Goal: Complete application form

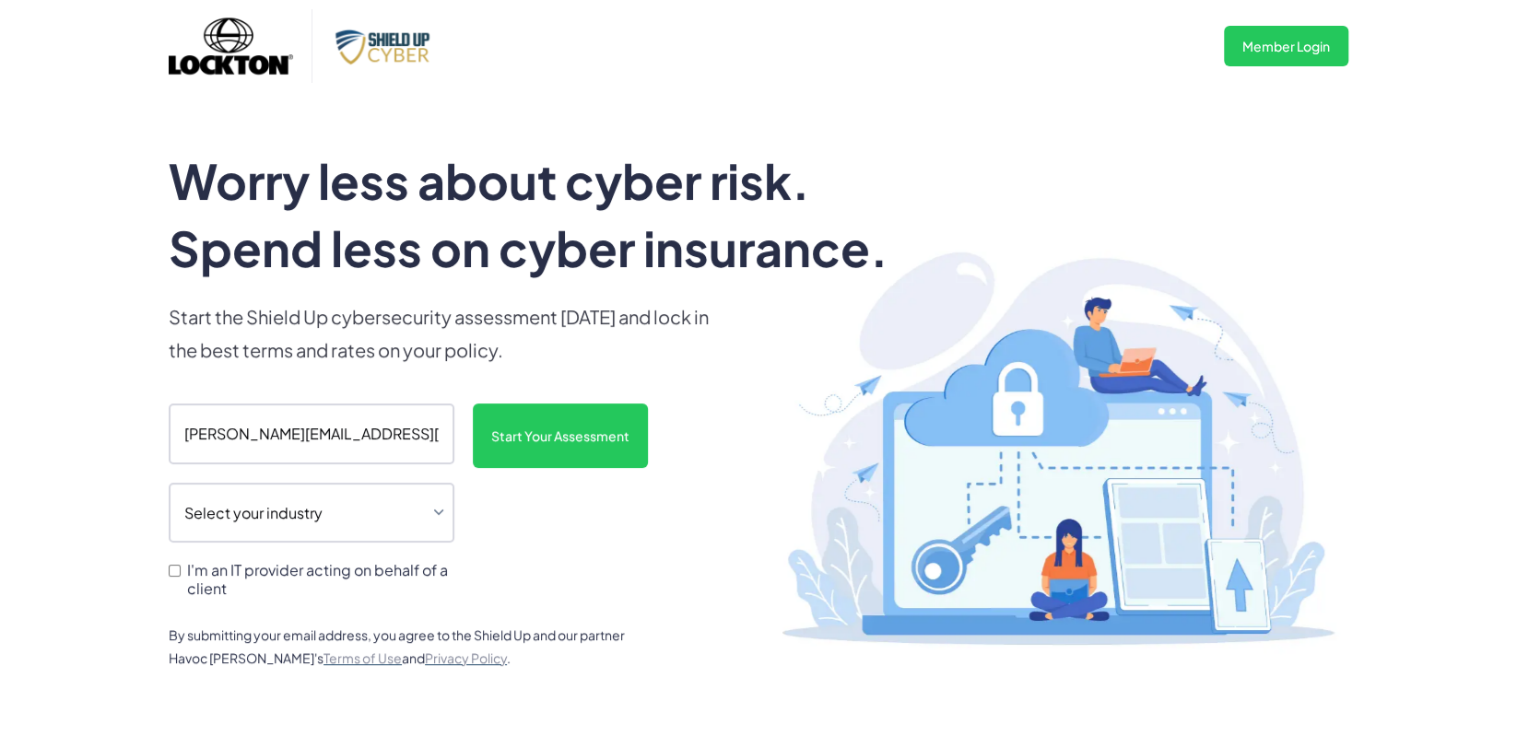
type input "john@schwarzlawoffice.com"
click at [169, 483] on select "Select your industry Auto Dealership Healthcare Hospitality Legal Manufacturing…" at bounding box center [312, 513] width 286 height 61
select select "legal"
click option "Legal" at bounding box center [0, 0] width 0 height 0
click at [577, 455] on input "Start Your Assessment" at bounding box center [560, 436] width 175 height 65
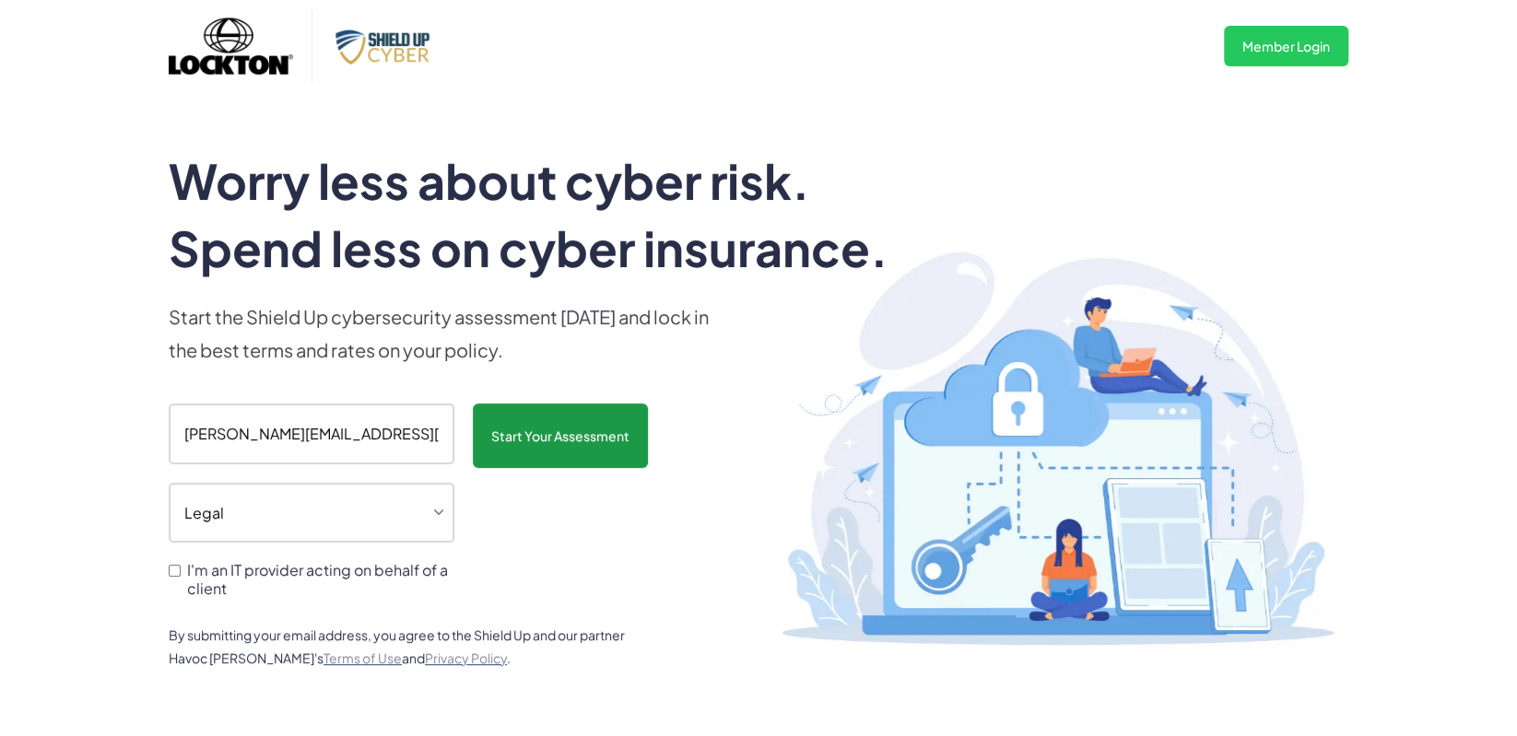
click at [562, 447] on input "Start Your Assessment" at bounding box center [560, 436] width 175 height 65
type input "Please wait..."
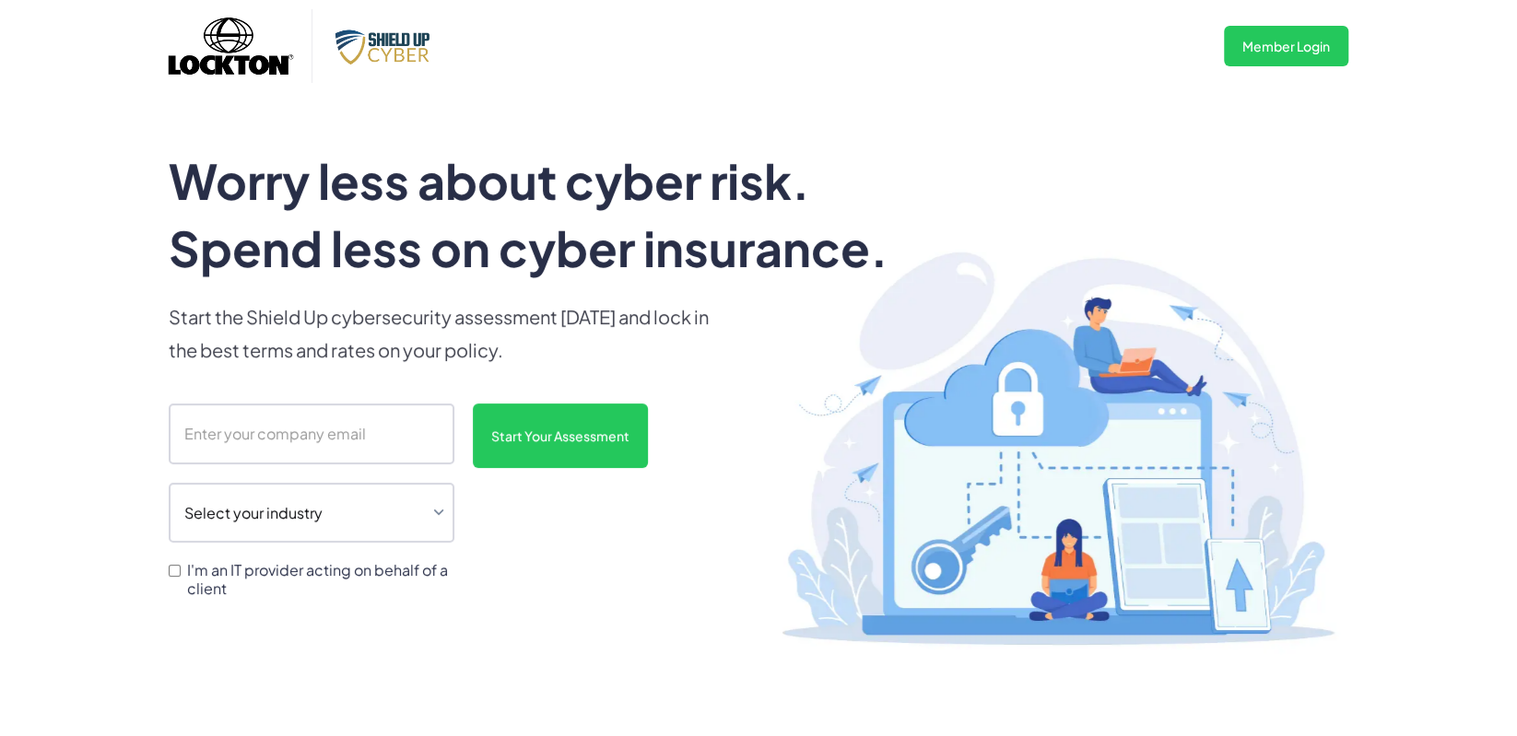
click at [253, 433] on input "scanform" at bounding box center [312, 434] width 286 height 61
click at [1303, 39] on link "Member Login" at bounding box center [1286, 46] width 124 height 41
